Goal: Information Seeking & Learning: Learn about a topic

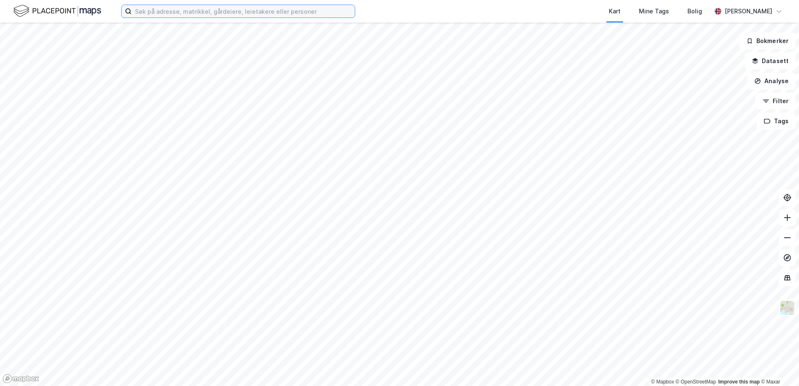
click at [216, 10] on input at bounding box center [243, 11] width 223 height 13
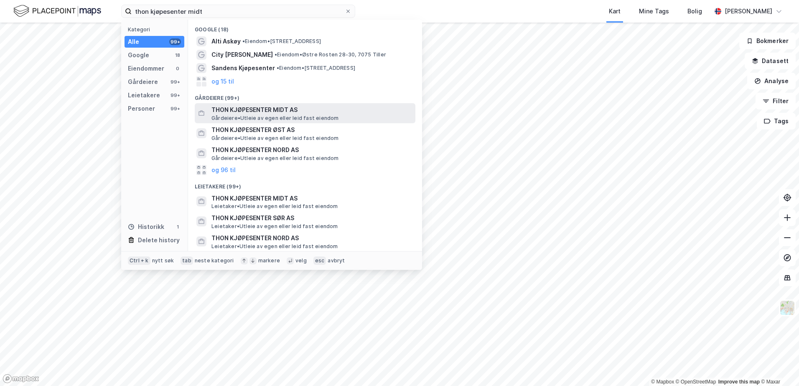
click at [258, 103] on div "THON KJØPESENTER MIDT AS Gårdeiere • Utleie av egen eller leid fast eiendom" at bounding box center [305, 113] width 221 height 20
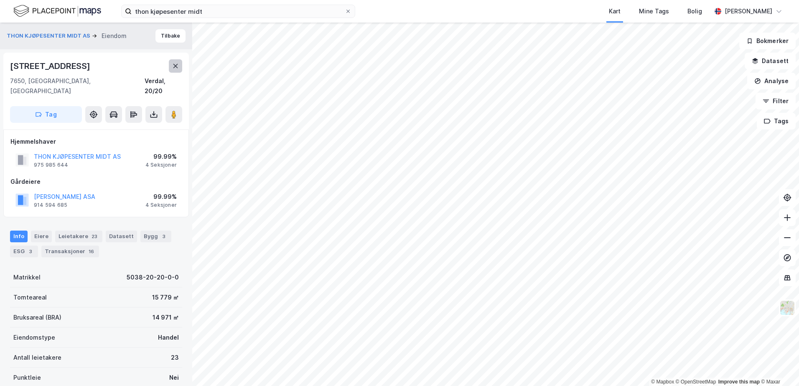
click at [174, 69] on icon at bounding box center [175, 66] width 7 height 7
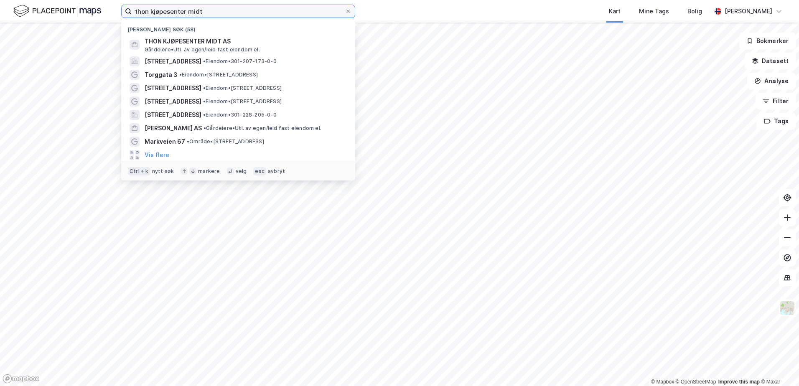
click at [222, 13] on input "thon kjøpesenter midt" at bounding box center [238, 11] width 213 height 13
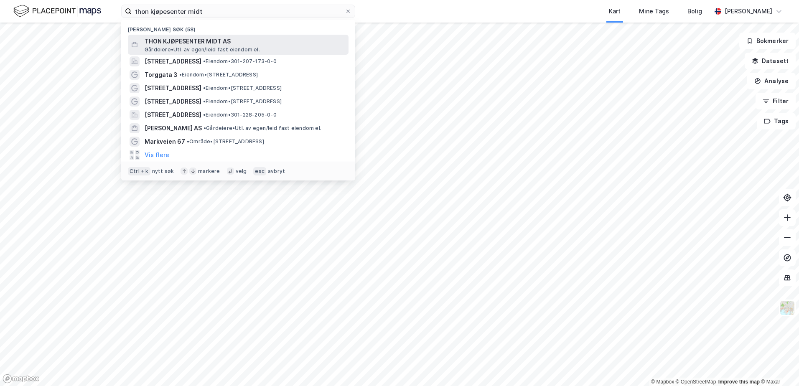
click at [247, 39] on span "THON KJØPESENTER MIDT AS" at bounding box center [245, 41] width 201 height 10
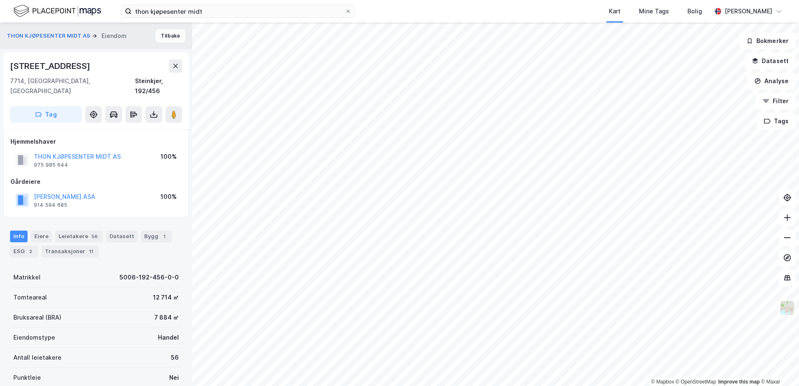
click at [159, 35] on button "Tilbake" at bounding box center [171, 35] width 30 height 13
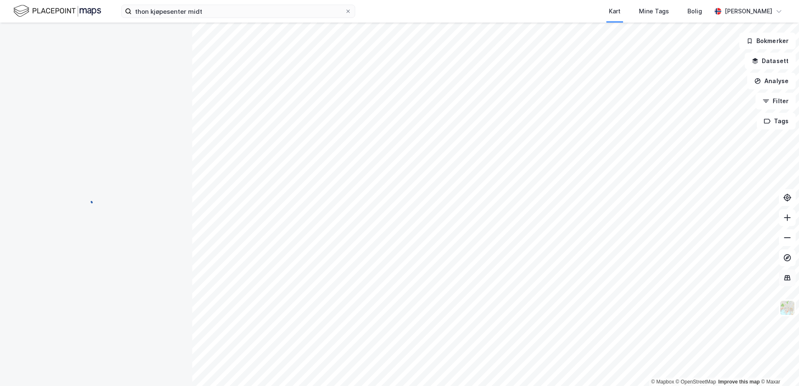
scroll to position [3, 0]
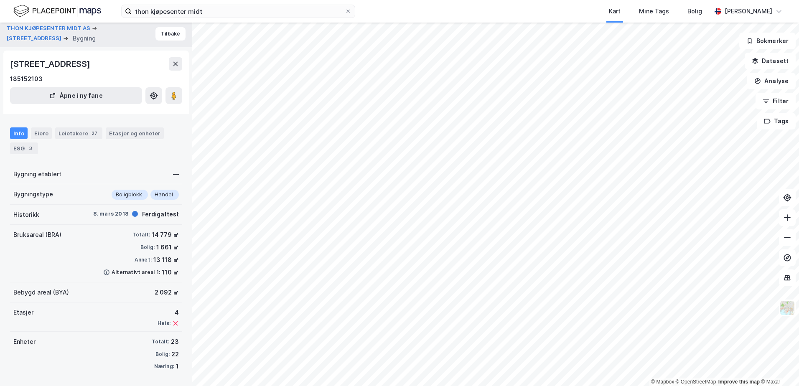
scroll to position [3, 0]
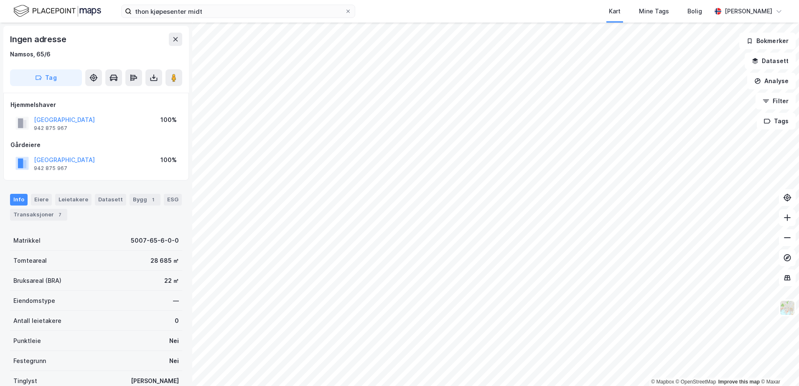
scroll to position [3, 0]
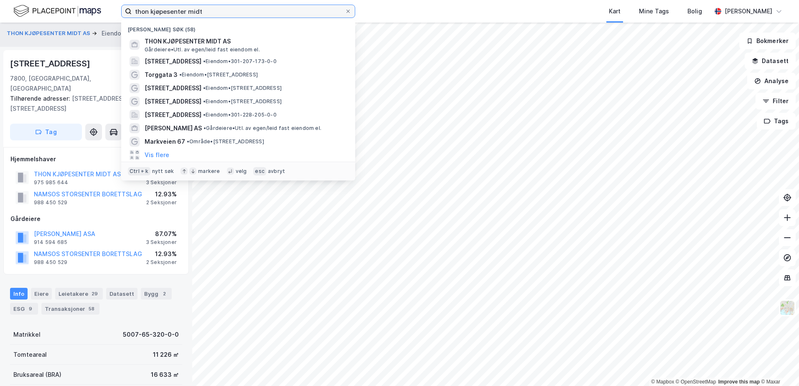
click at [228, 9] on input "thon kjøpesenter midt" at bounding box center [238, 11] width 213 height 13
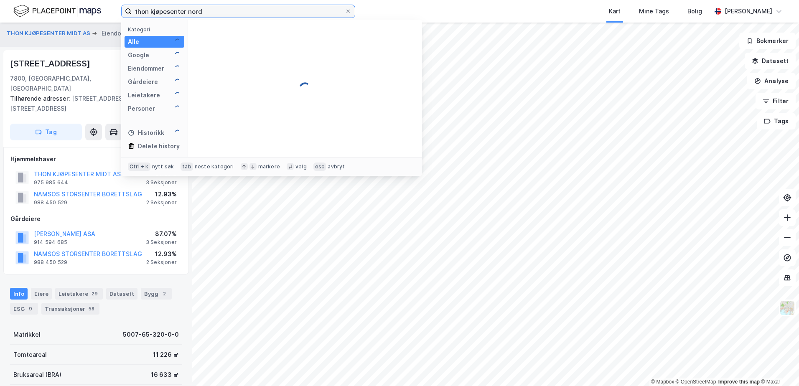
type input "thon kjøpesenter nord"
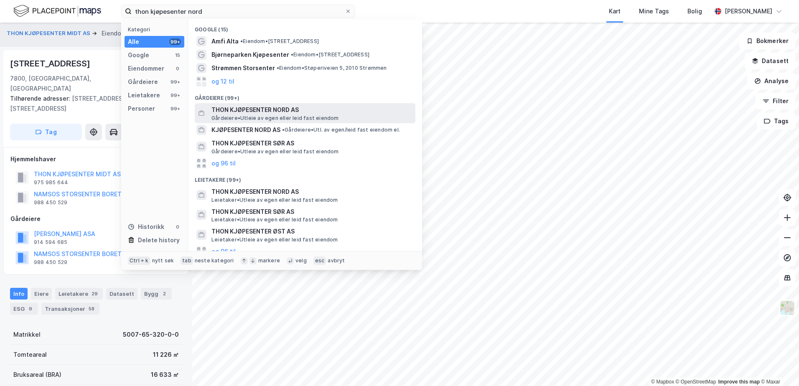
click at [263, 113] on span "THON KJØPESENTER NORD AS" at bounding box center [312, 110] width 201 height 10
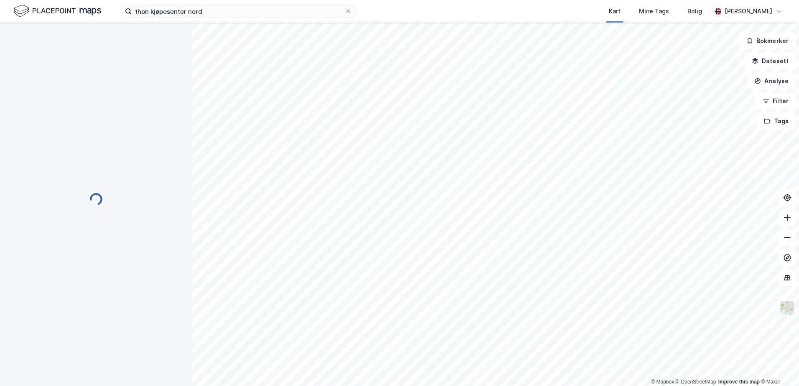
scroll to position [3, 0]
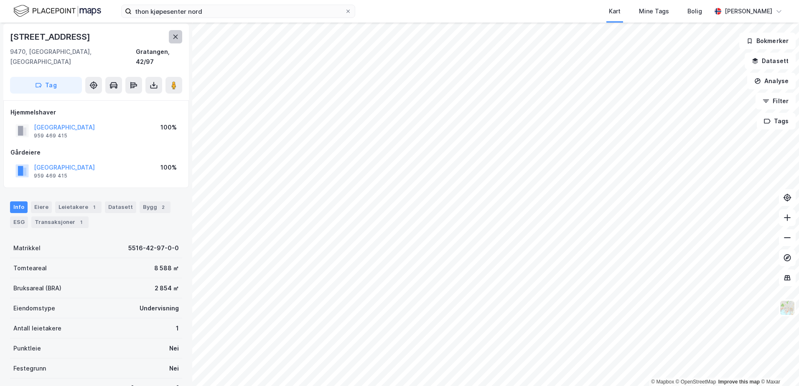
click at [180, 39] on button at bounding box center [175, 36] width 13 height 13
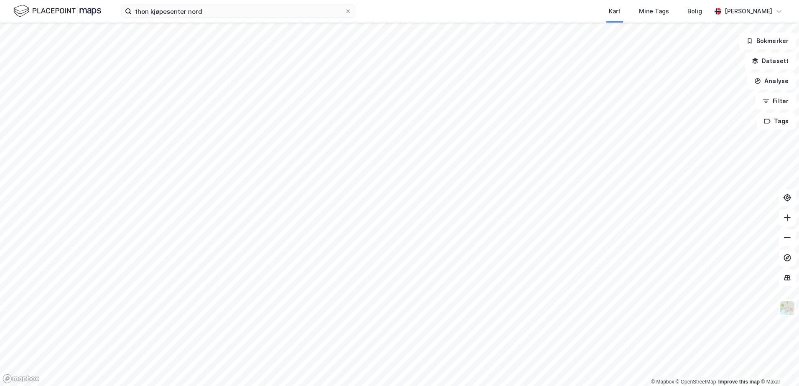
click at [512, 0] on html "thon kjøpesenter nord Kart Mine Tags [PERSON_NAME] © Mapbox © OpenStreetMap Imp…" at bounding box center [399, 193] width 799 height 386
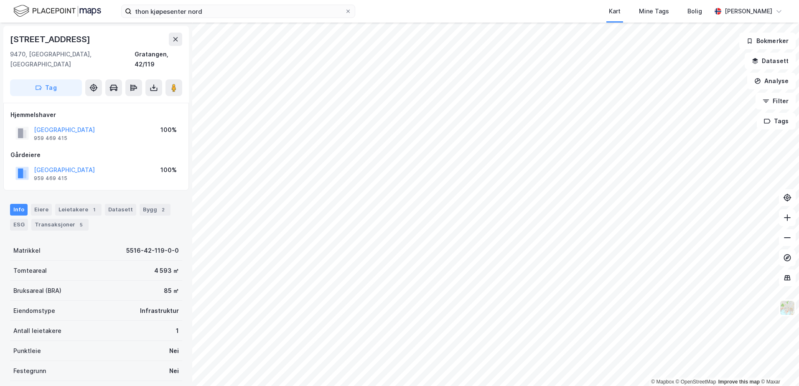
scroll to position [3, 0]
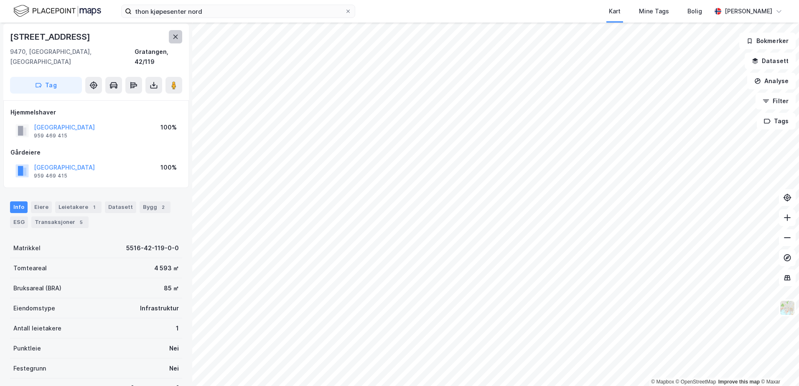
click at [171, 36] on button at bounding box center [175, 36] width 13 height 13
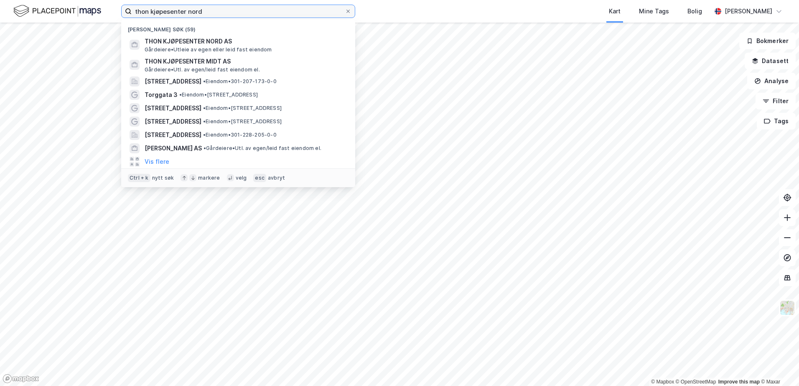
click at [220, 15] on input "thon kjøpesenter nord" at bounding box center [238, 11] width 213 height 13
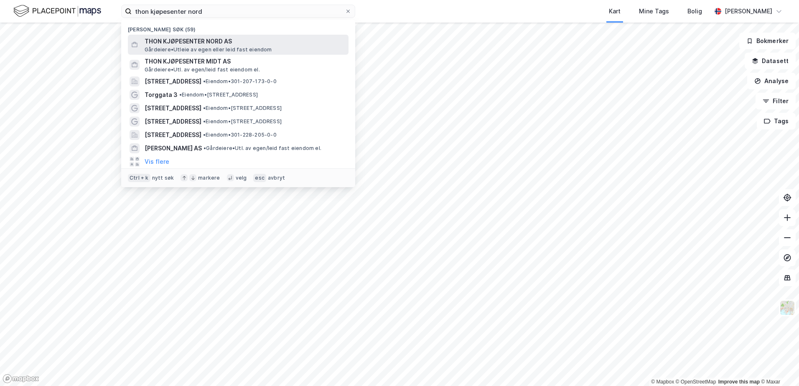
click at [274, 41] on span "THON KJØPESENTER NORD AS" at bounding box center [245, 41] width 201 height 10
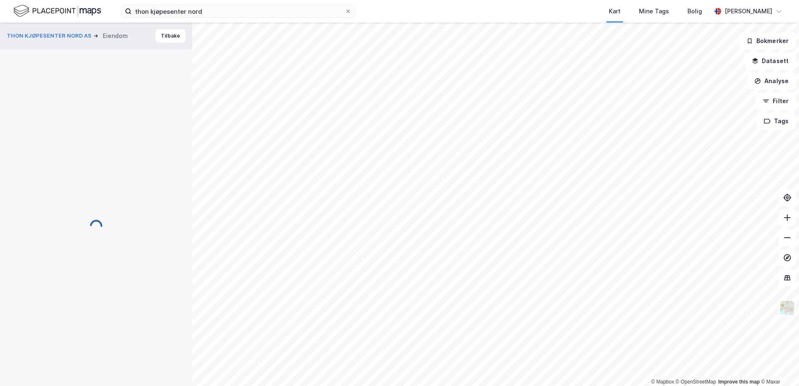
scroll to position [3, 0]
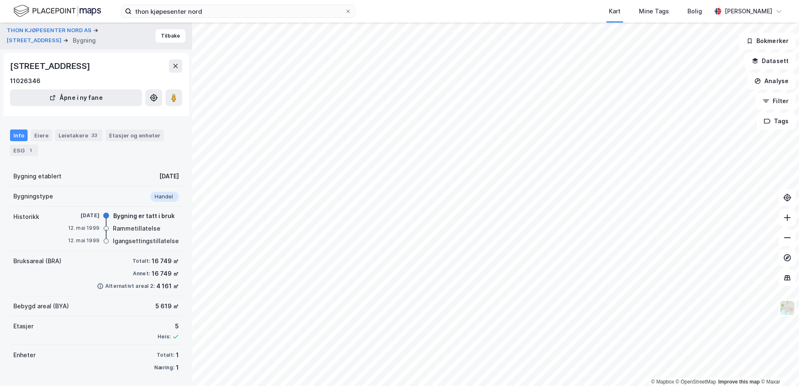
scroll to position [2, 0]
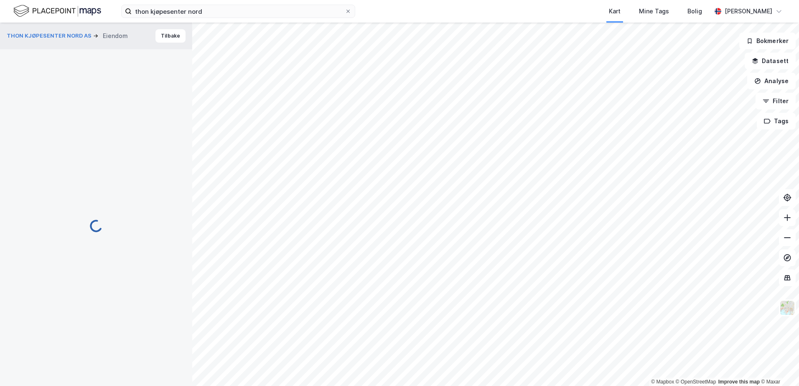
scroll to position [2, 0]
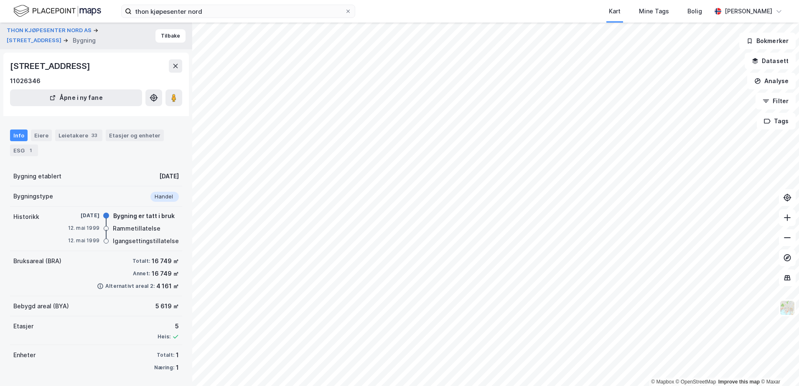
scroll to position [2, 0]
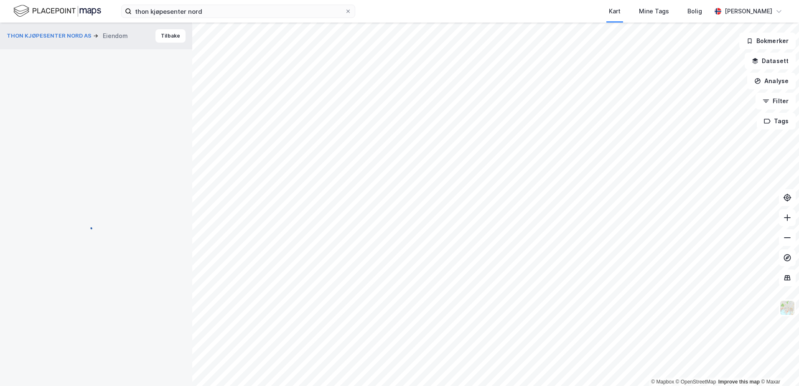
scroll to position [2, 0]
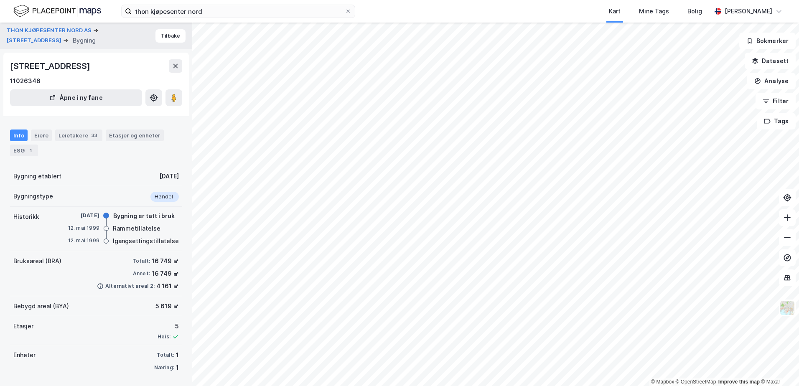
scroll to position [2, 0]
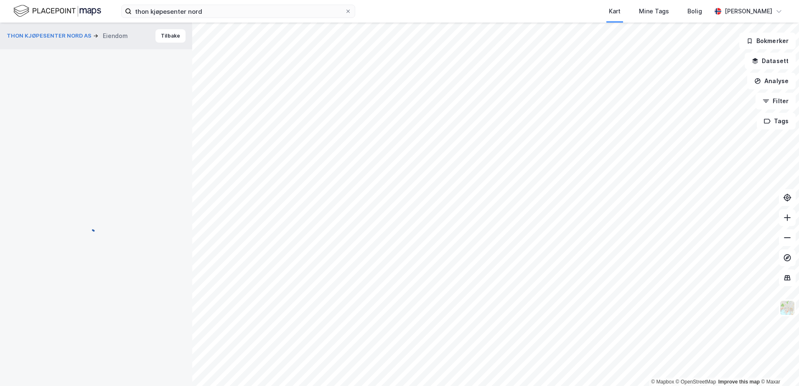
scroll to position [2, 0]
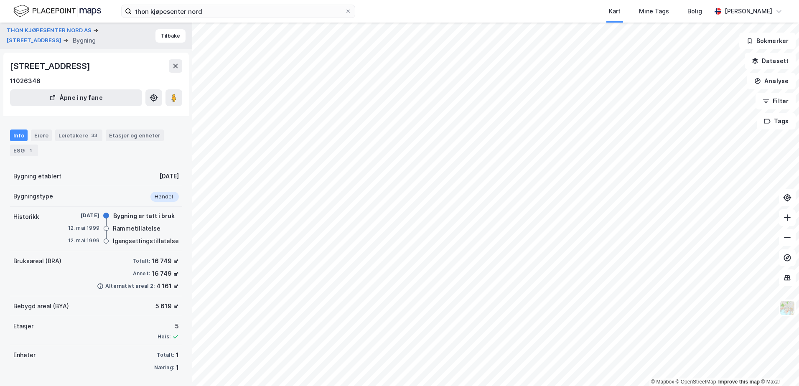
scroll to position [2, 0]
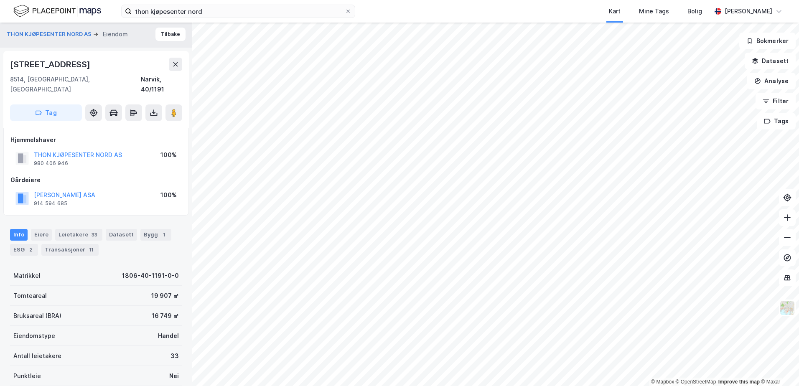
scroll to position [96, 0]
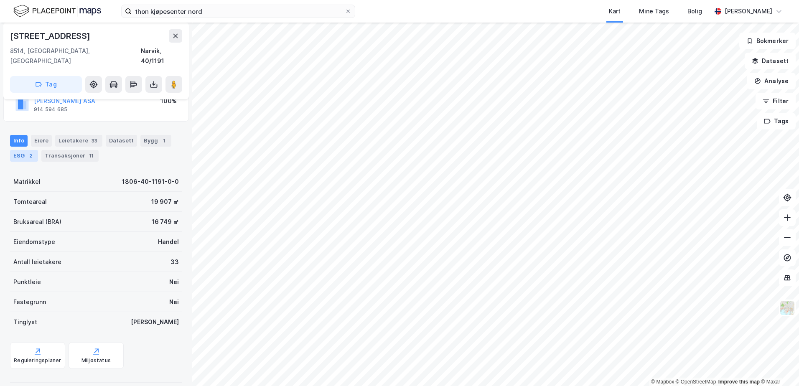
click at [32, 152] on div "2" at bounding box center [30, 156] width 8 height 8
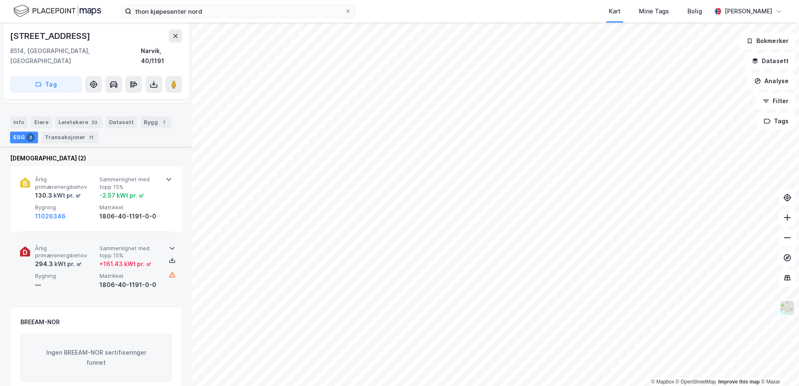
scroll to position [125, 0]
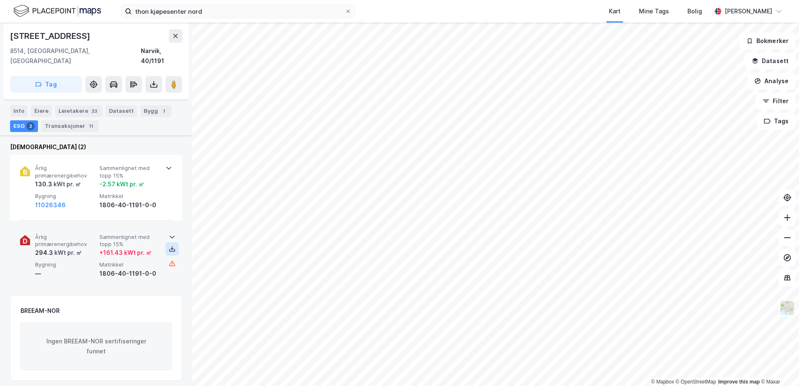
click at [169, 249] on icon at bounding box center [172, 250] width 6 height 3
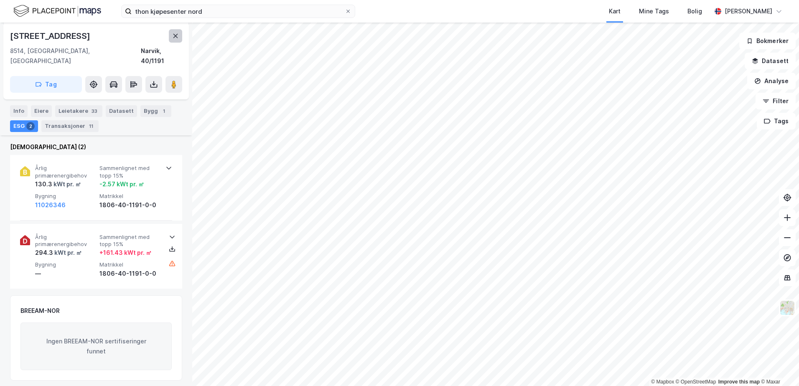
click at [175, 33] on icon at bounding box center [175, 36] width 7 height 7
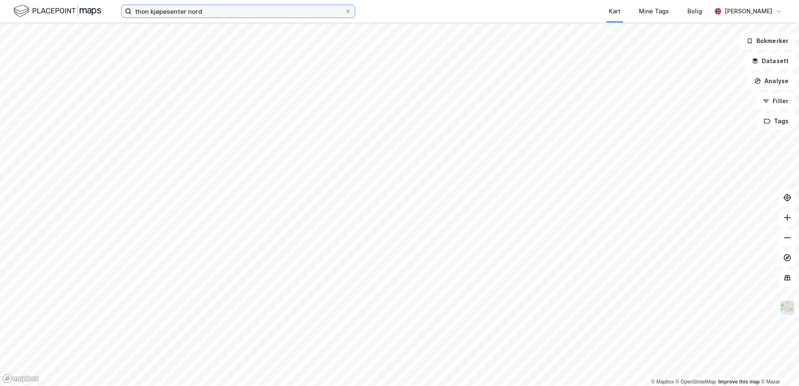
click at [220, 12] on input "thon kjøpesenter nord" at bounding box center [238, 11] width 213 height 13
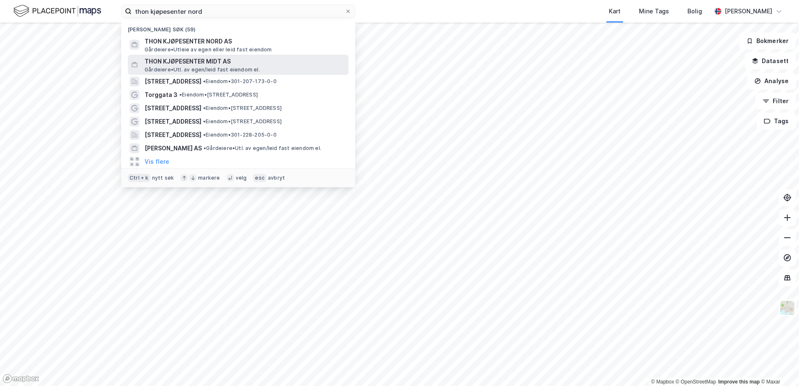
click at [191, 62] on span "THON KJØPESENTER MIDT AS" at bounding box center [245, 61] width 201 height 10
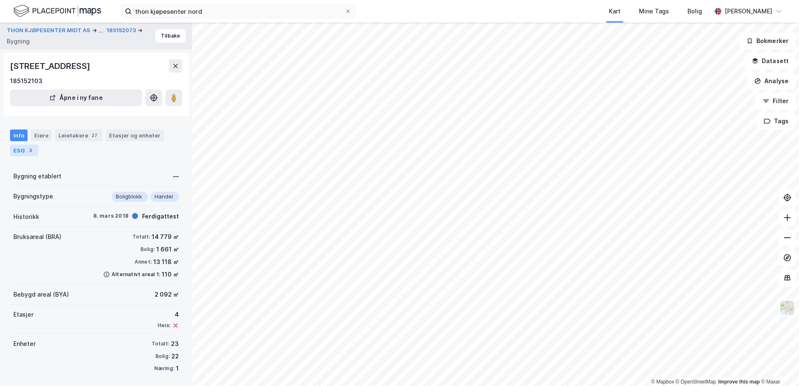
click at [24, 151] on div "ESG 3" at bounding box center [24, 151] width 28 height 12
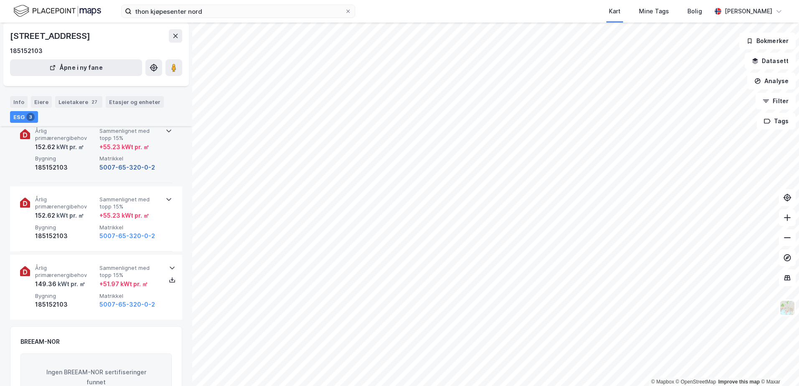
scroll to position [209, 0]
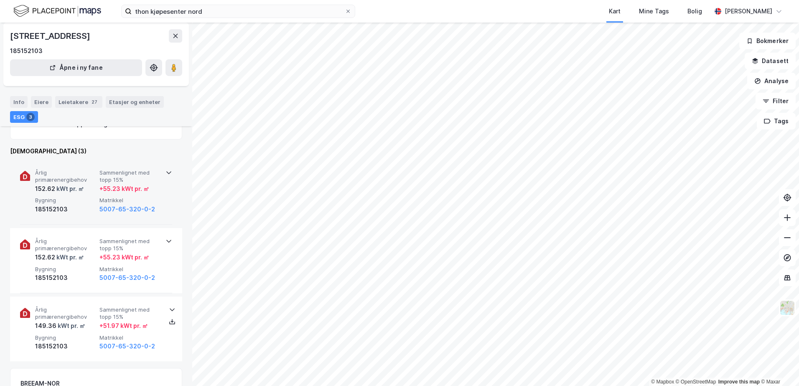
click at [159, 195] on div "Årlig primærenergibehov 152.62 kWt pr. ㎡ Sammenlignet med topp 15% + 55.23 kWt …" at bounding box center [96, 192] width 152 height 65
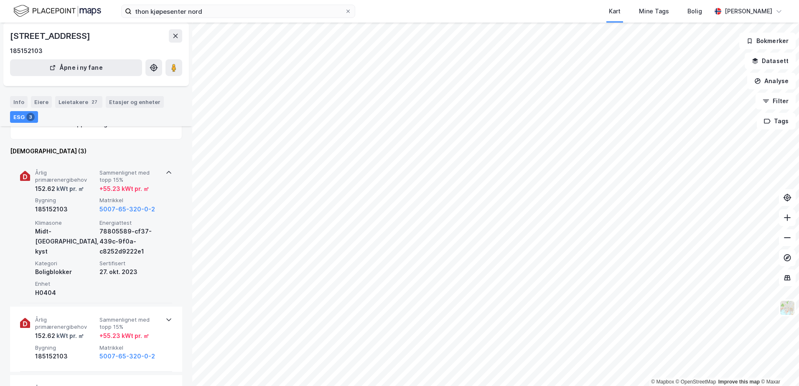
click at [159, 195] on div "Årlig primærenergibehov 152.62 kWt pr. ㎡ Sammenlignet med topp 15% + 55.23 kWt …" at bounding box center [96, 232] width 152 height 144
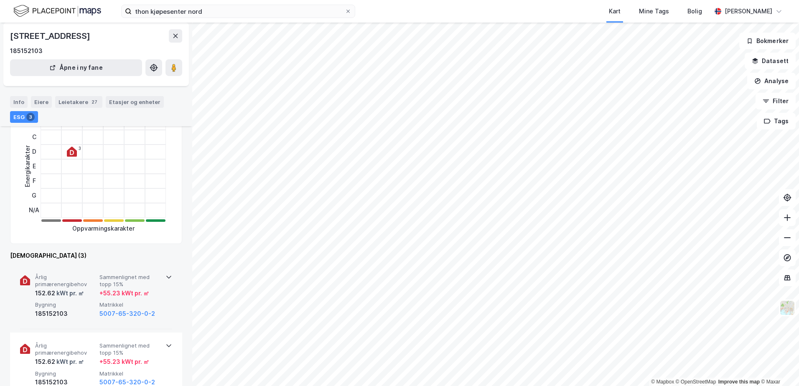
scroll to position [167, 0]
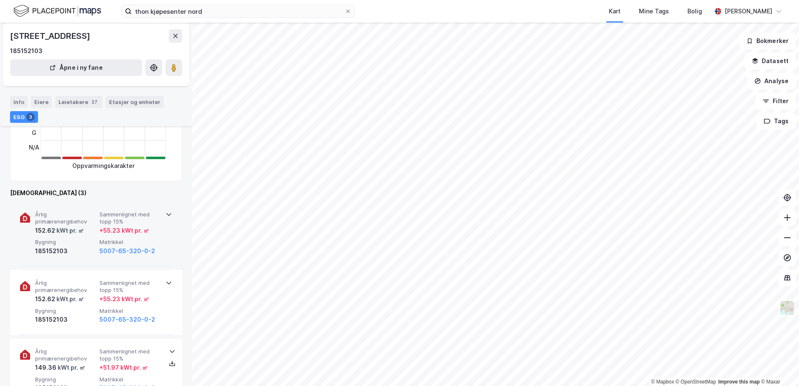
click at [166, 214] on icon at bounding box center [169, 214] width 7 height 7
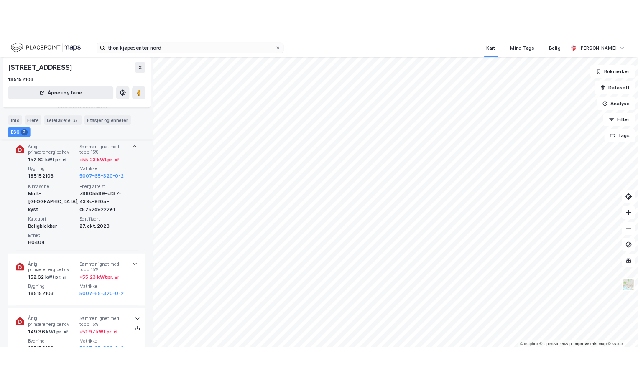
scroll to position [290, 0]
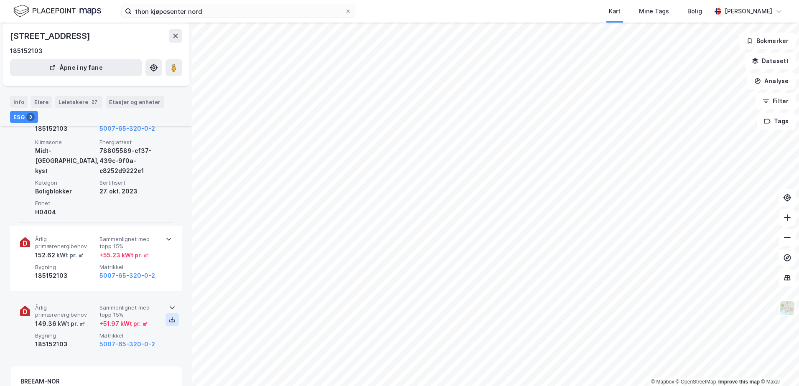
click at [169, 318] on icon at bounding box center [172, 320] width 7 height 7
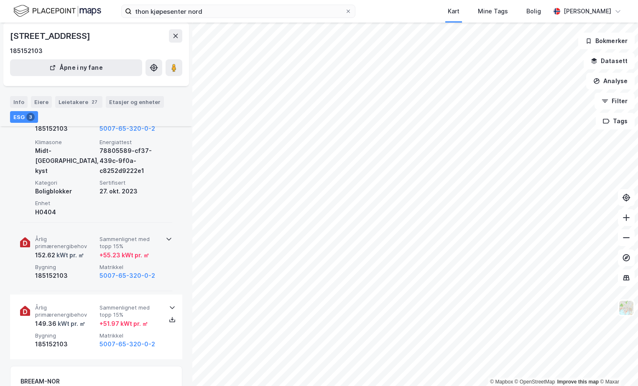
scroll to position [248, 0]
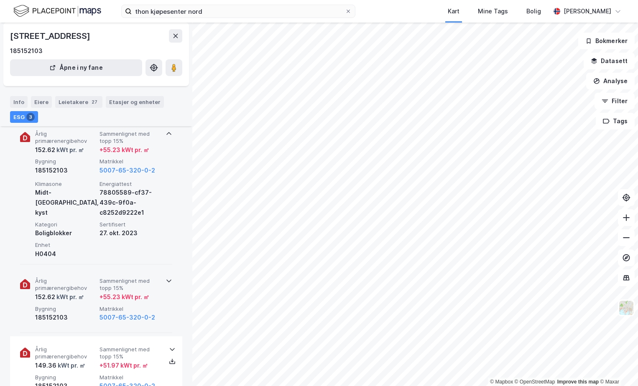
click at [166, 279] on icon at bounding box center [169, 281] width 7 height 7
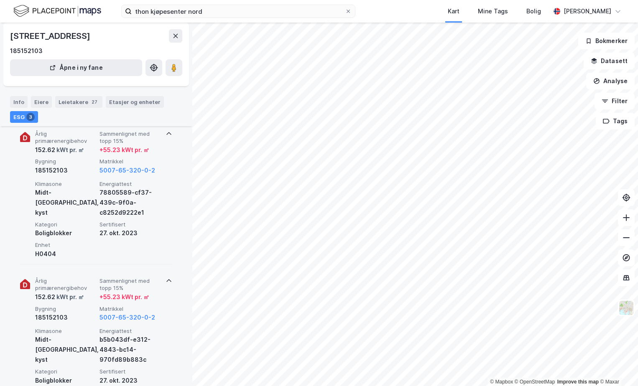
click at [166, 279] on icon at bounding box center [169, 281] width 7 height 7
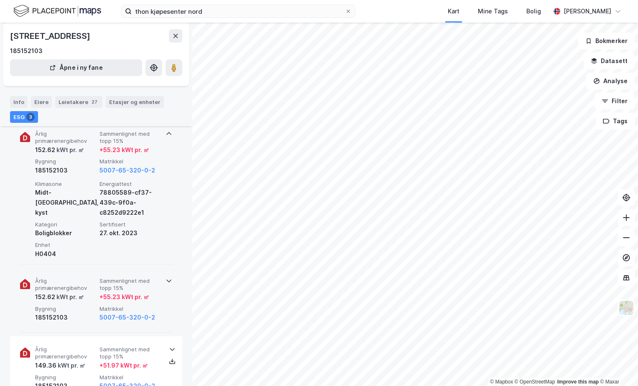
click at [166, 279] on icon at bounding box center [169, 281] width 7 height 7
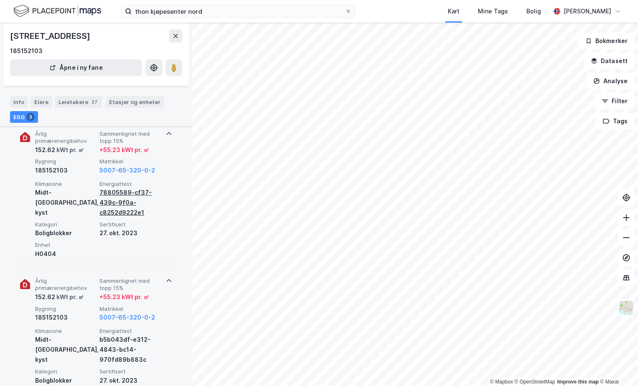
click at [144, 215] on div "78805589-cf37-439c-9f0a-c8252d9222e1" at bounding box center [130, 203] width 61 height 30
click at [130, 194] on div "78805589-cf37-439c-9f0a-c8252d9222e1" at bounding box center [130, 203] width 61 height 30
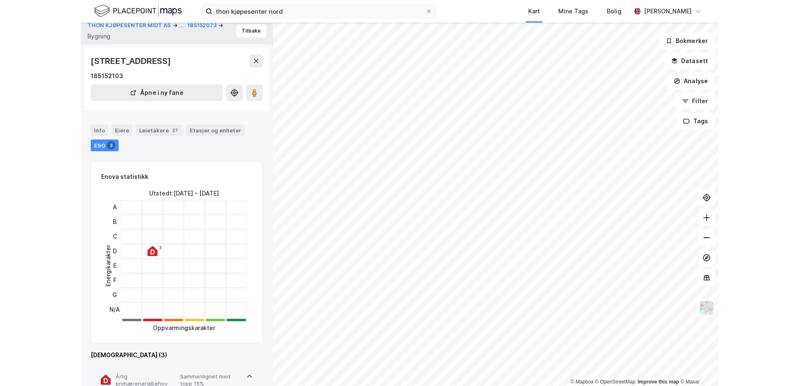
scroll to position [0, 0]
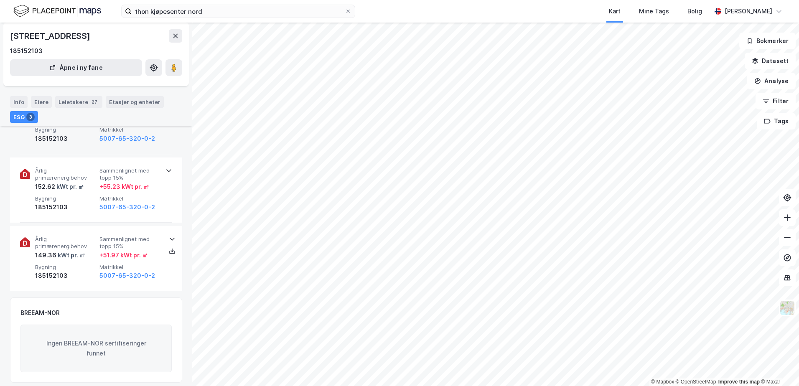
scroll to position [295, 0]
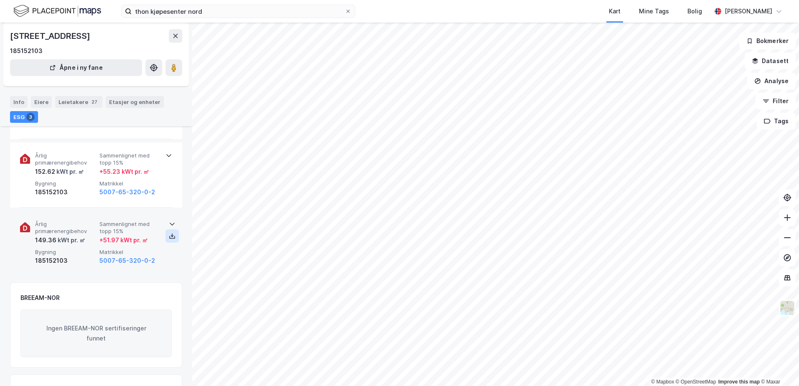
click at [170, 237] on icon at bounding box center [172, 236] width 7 height 7
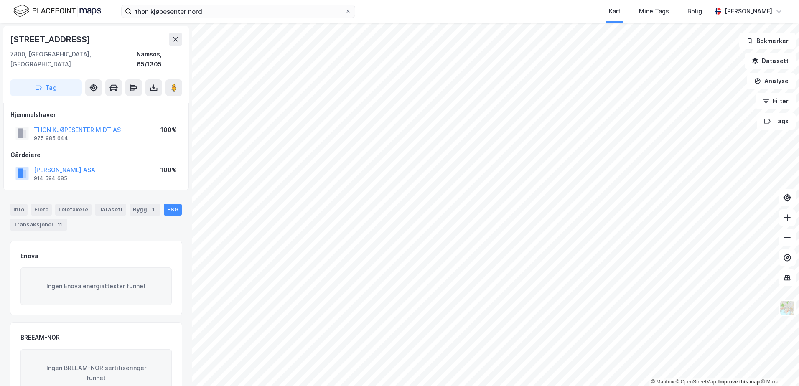
click at [166, 204] on div "ESG" at bounding box center [173, 210] width 18 height 12
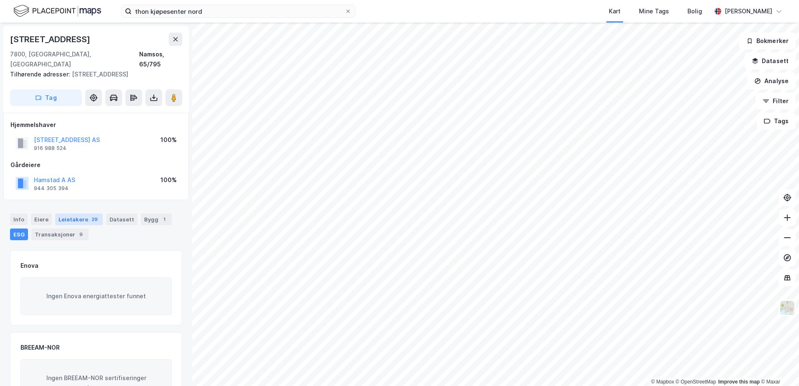
click at [82, 214] on div "Leietakere 29" at bounding box center [79, 220] width 48 height 12
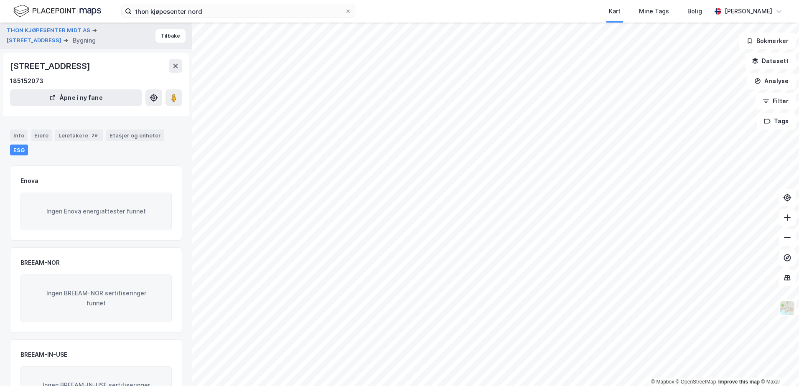
scroll to position [4, 0]
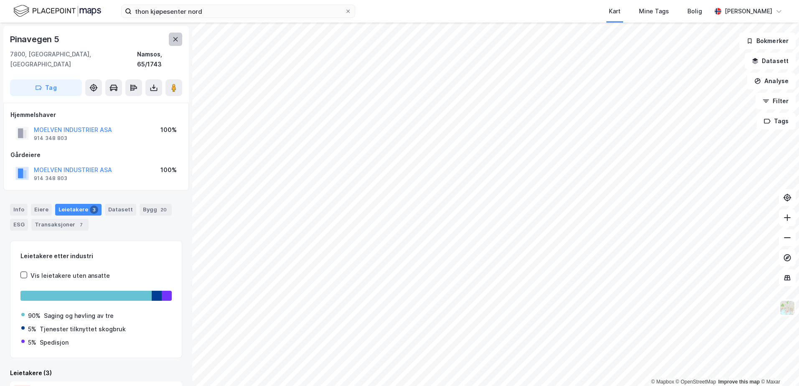
click at [174, 36] on button at bounding box center [175, 39] width 13 height 13
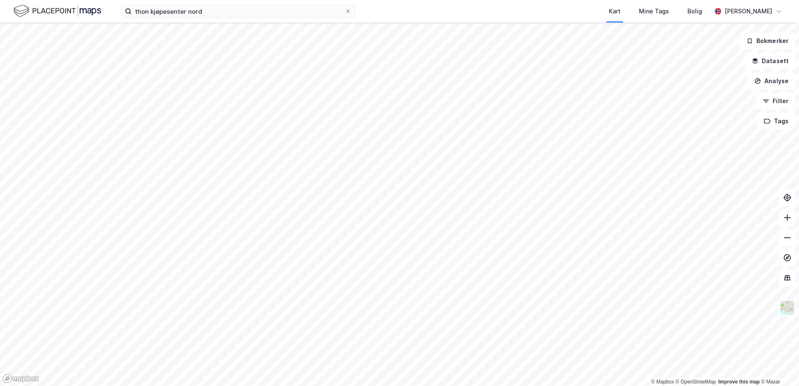
click at [337, 386] on html "thon kjøpesenter nord Kart Mine Tags [PERSON_NAME] © Mapbox © OpenStreetMap Imp…" at bounding box center [399, 193] width 799 height 386
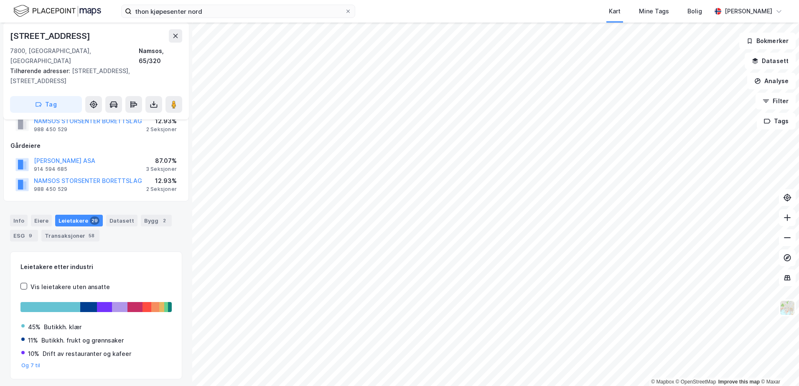
scroll to position [56, 0]
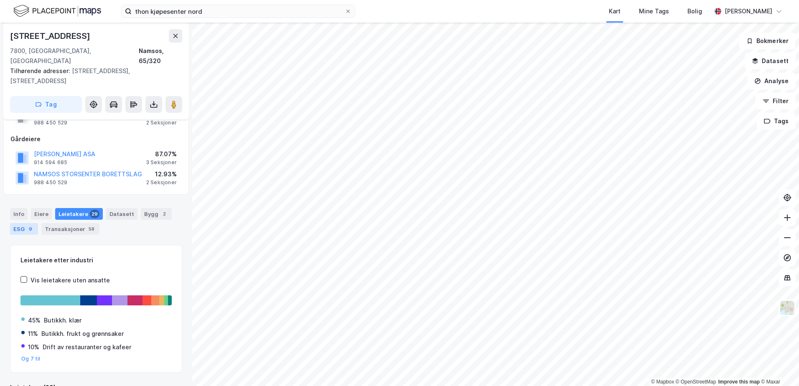
click at [20, 223] on div "ESG 9" at bounding box center [24, 229] width 28 height 12
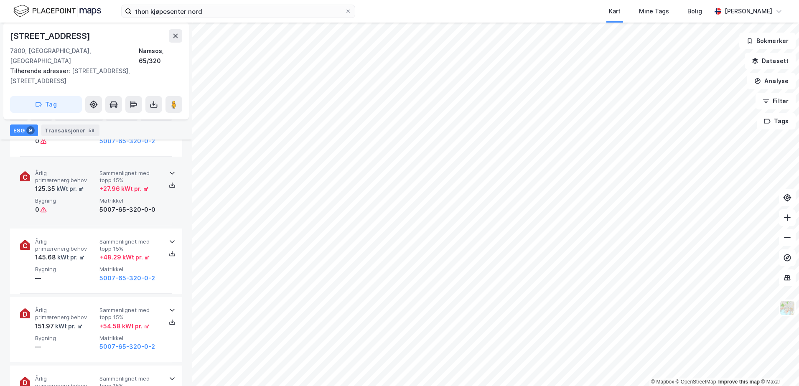
scroll to position [627, 0]
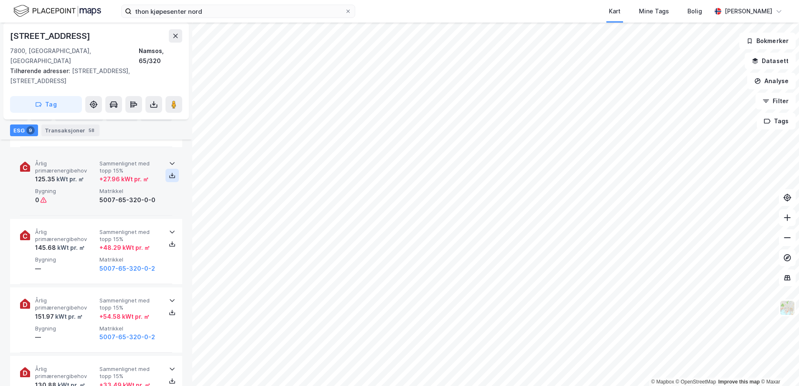
click at [172, 173] on icon at bounding box center [172, 175] width 1 height 4
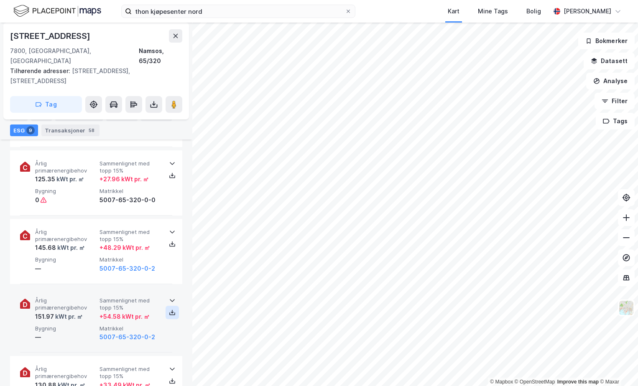
click at [169, 309] on icon at bounding box center [172, 312] width 7 height 7
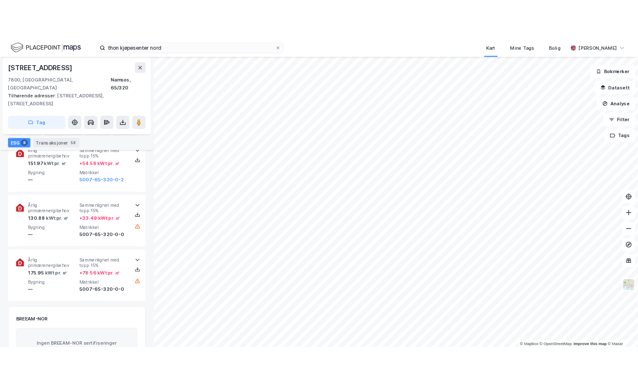
scroll to position [794, 0]
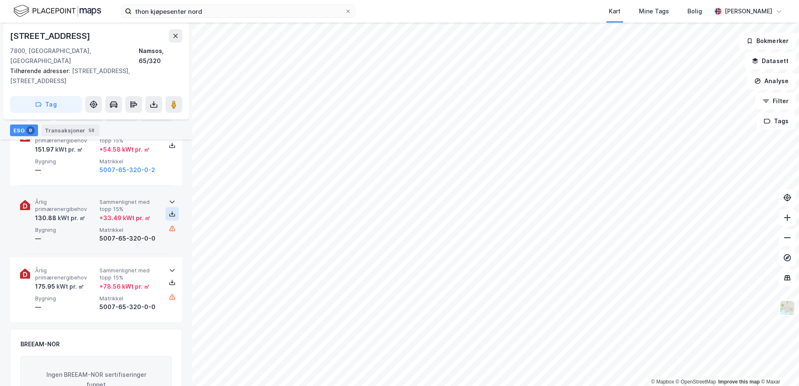
click at [169, 211] on icon at bounding box center [172, 214] width 7 height 7
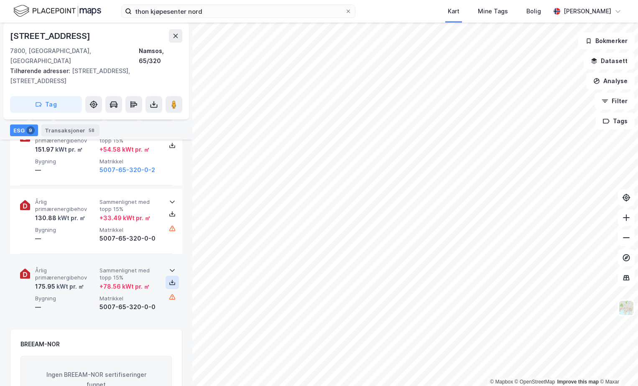
click at [169, 279] on icon at bounding box center [172, 282] width 7 height 7
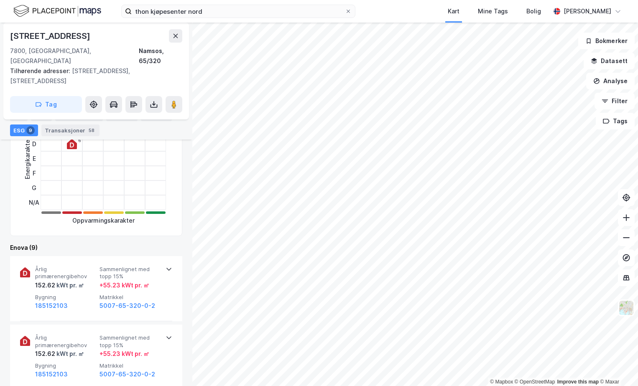
scroll to position [235, 0]
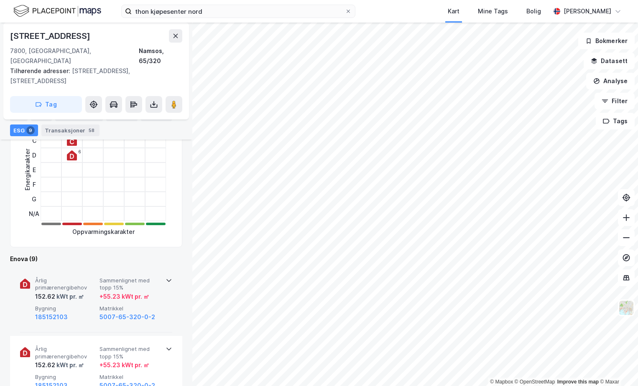
click at [115, 305] on span "Matrikkel" at bounding box center [130, 308] width 61 height 7
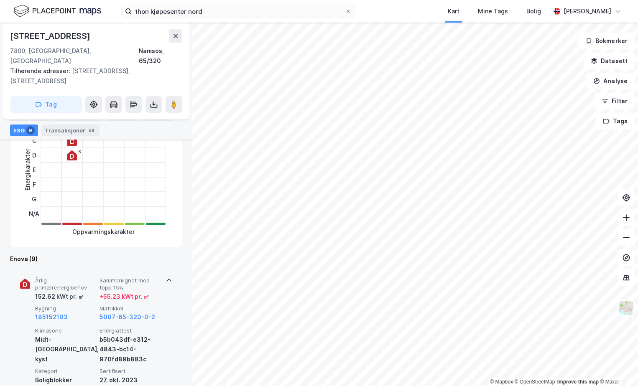
click at [115, 305] on span "Matrikkel" at bounding box center [130, 308] width 61 height 7
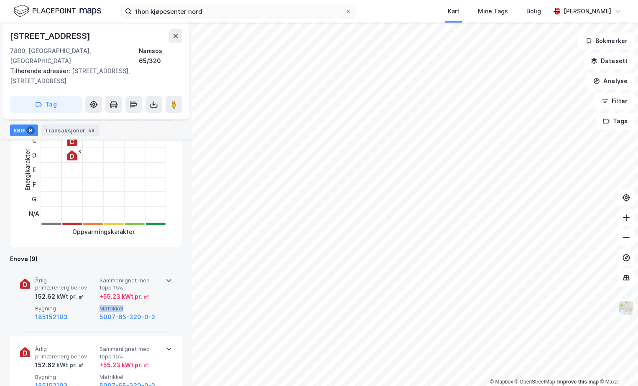
click at [115, 305] on span "Matrikkel" at bounding box center [130, 308] width 61 height 7
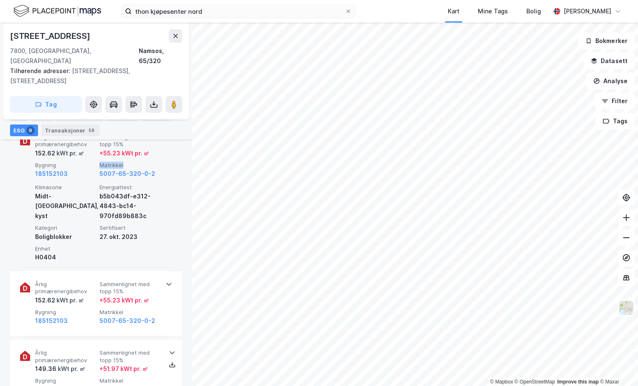
scroll to position [403, 0]
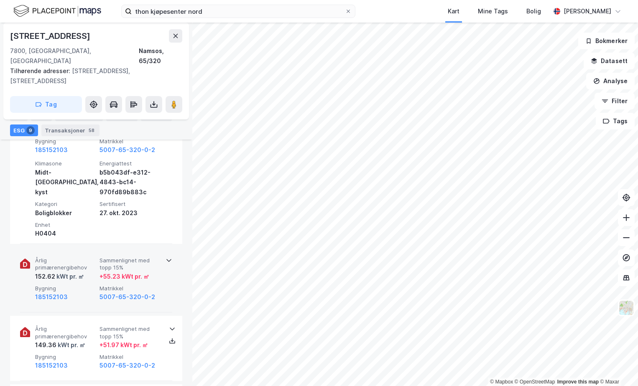
click at [140, 285] on span "Matrikkel" at bounding box center [130, 288] width 61 height 7
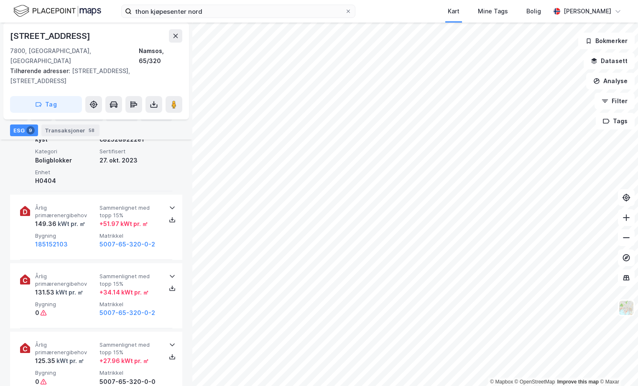
scroll to position [612, 0]
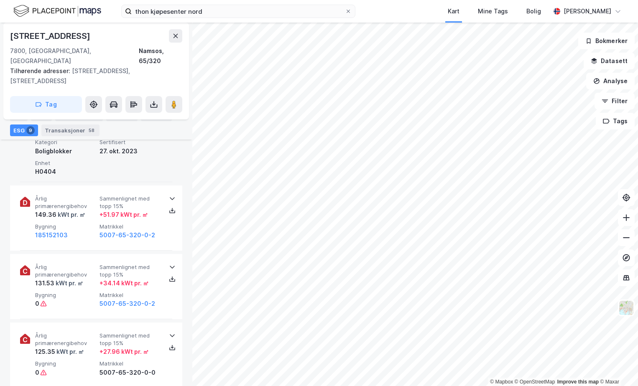
click at [140, 271] on div "Årlig primærenergibehov 131.53 kWt pr. ㎡ Sammenlignet med topp 15% + 34.14 kWt …" at bounding box center [97, 286] width 125 height 45
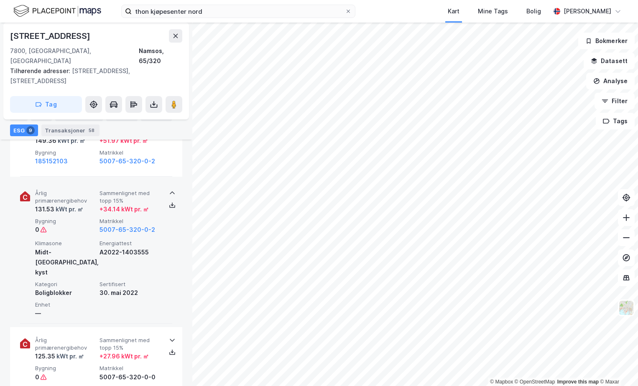
scroll to position [737, 0]
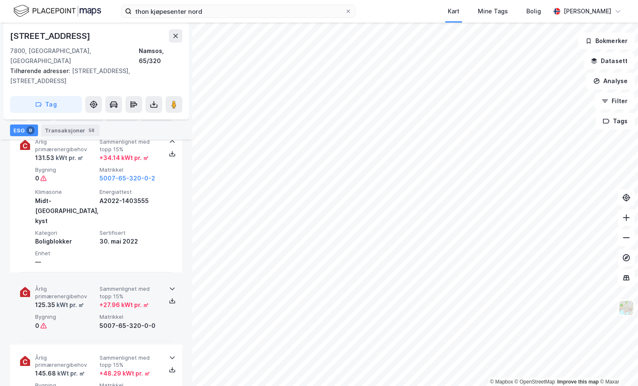
click at [135, 286] on span "Sammenlignet med topp 15%" at bounding box center [130, 293] width 61 height 15
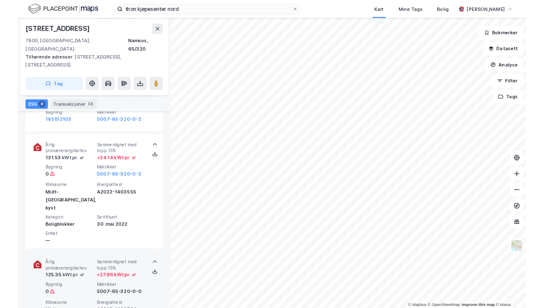
scroll to position [695, 0]
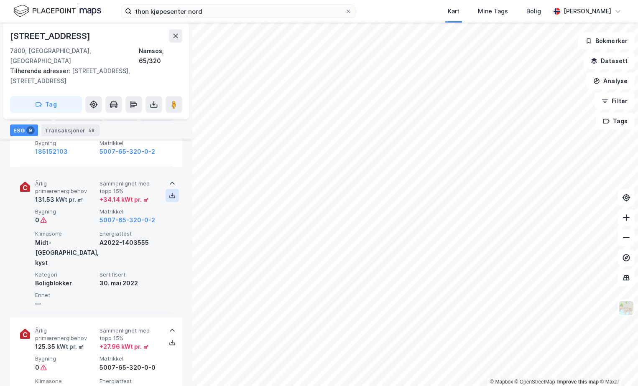
click at [169, 192] on icon at bounding box center [172, 195] width 7 height 7
